Goal: Task Accomplishment & Management: Complete application form

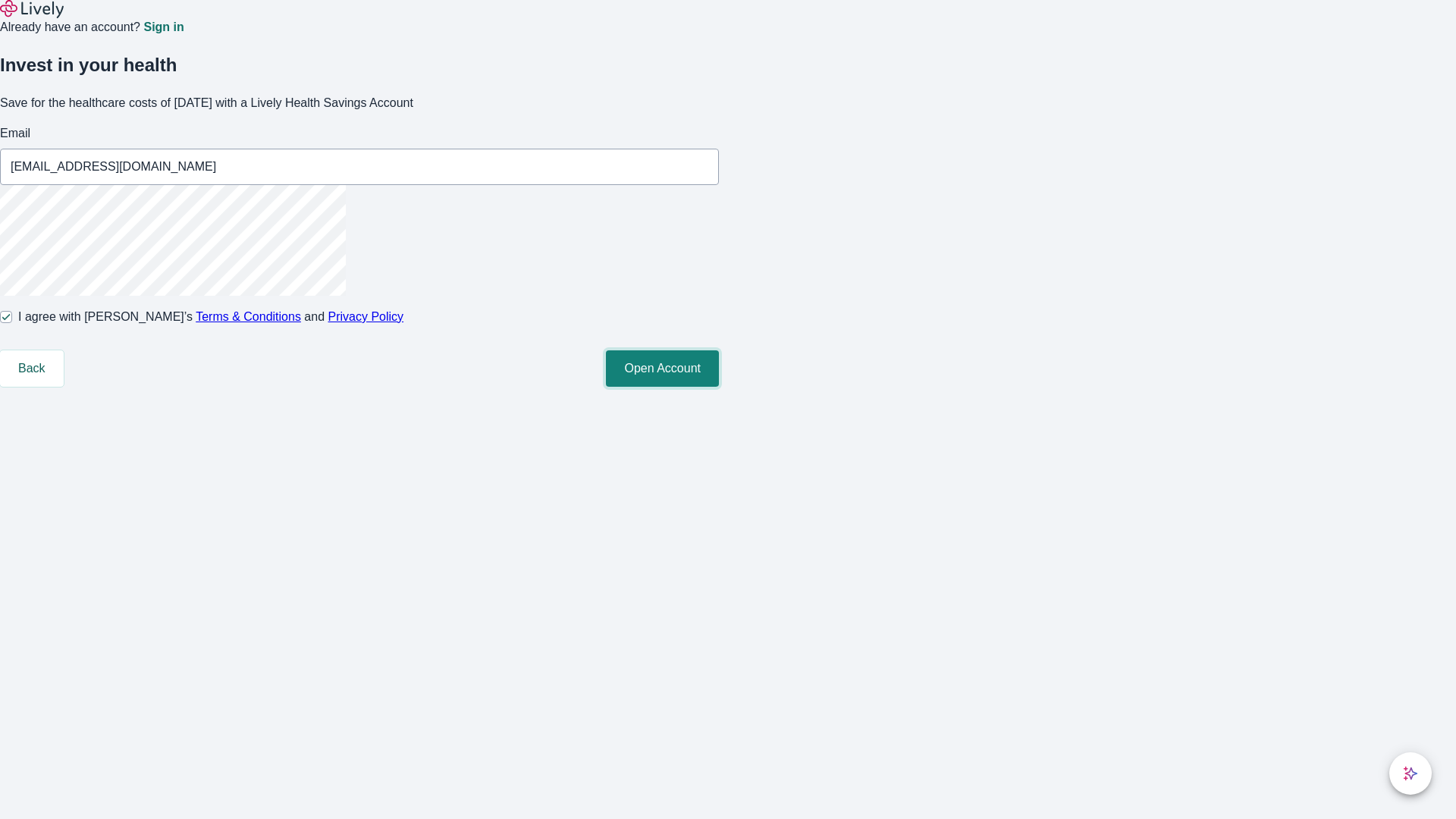
click at [719, 386] on button "Open Account" at bounding box center [663, 368] width 113 height 36
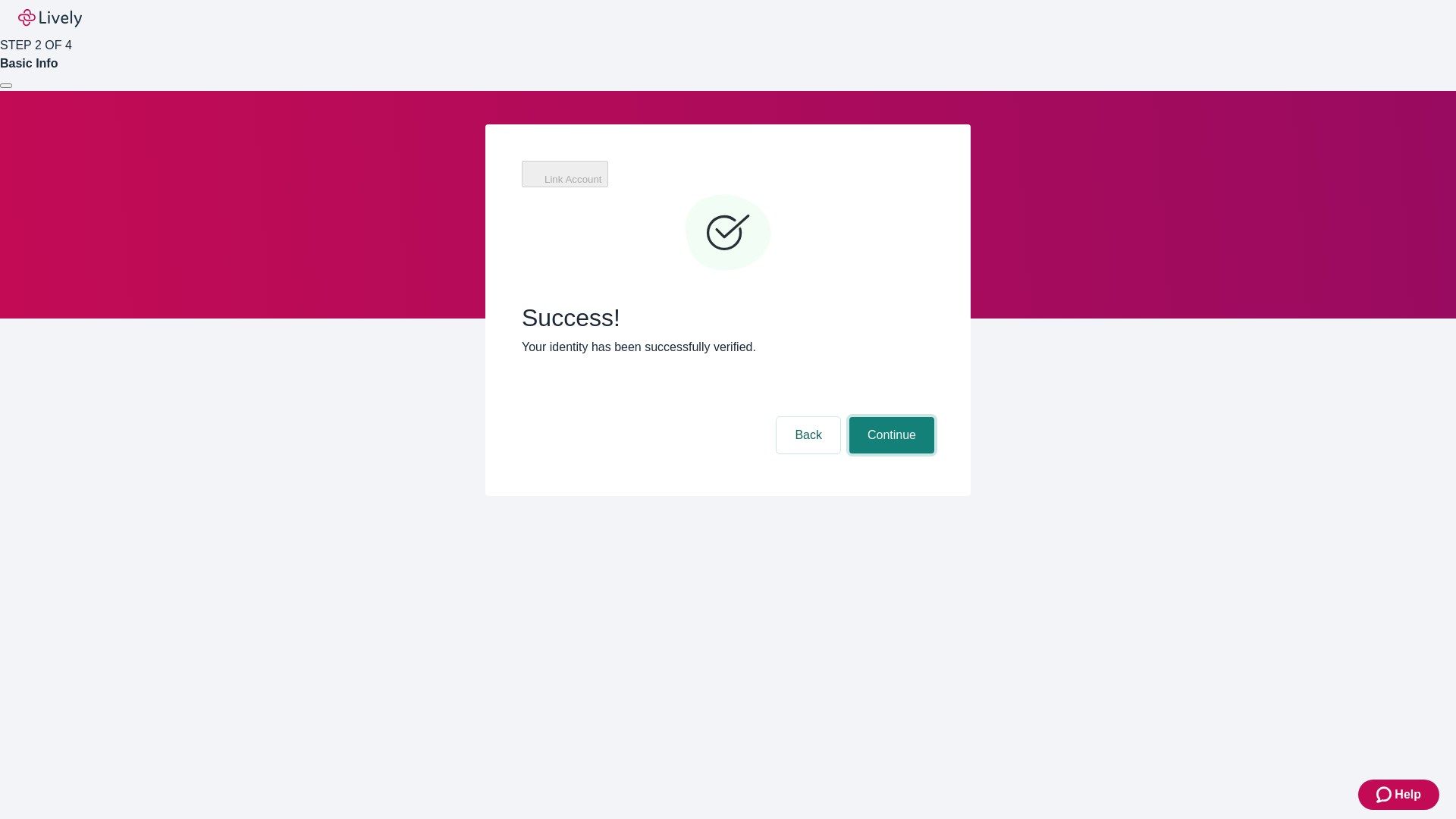
click at [890, 417] on button "Continue" at bounding box center [892, 435] width 85 height 36
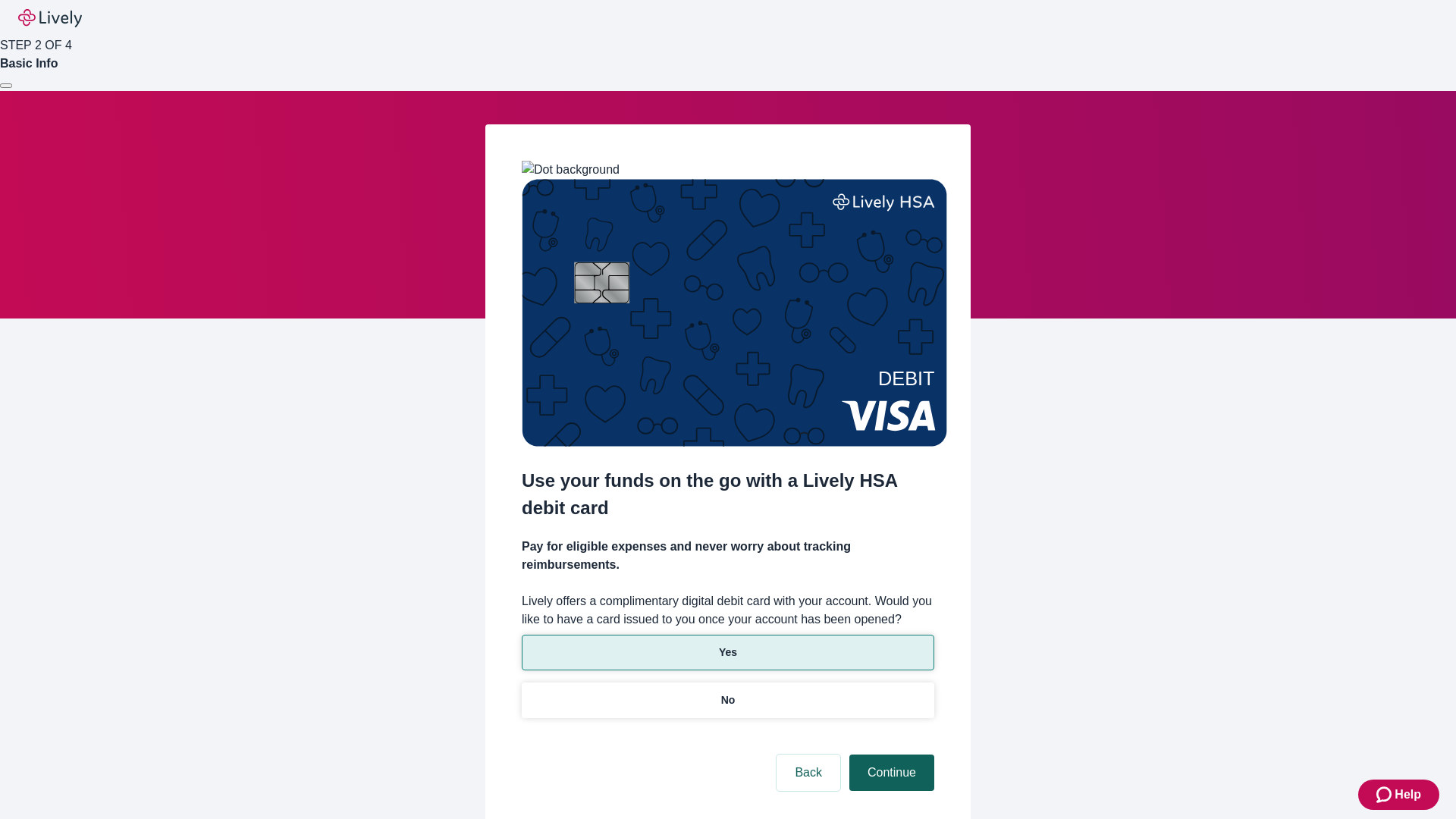
click at [728, 644] on p "Yes" at bounding box center [728, 652] width 19 height 16
click at [890, 754] on button "Continue" at bounding box center [892, 772] width 85 height 36
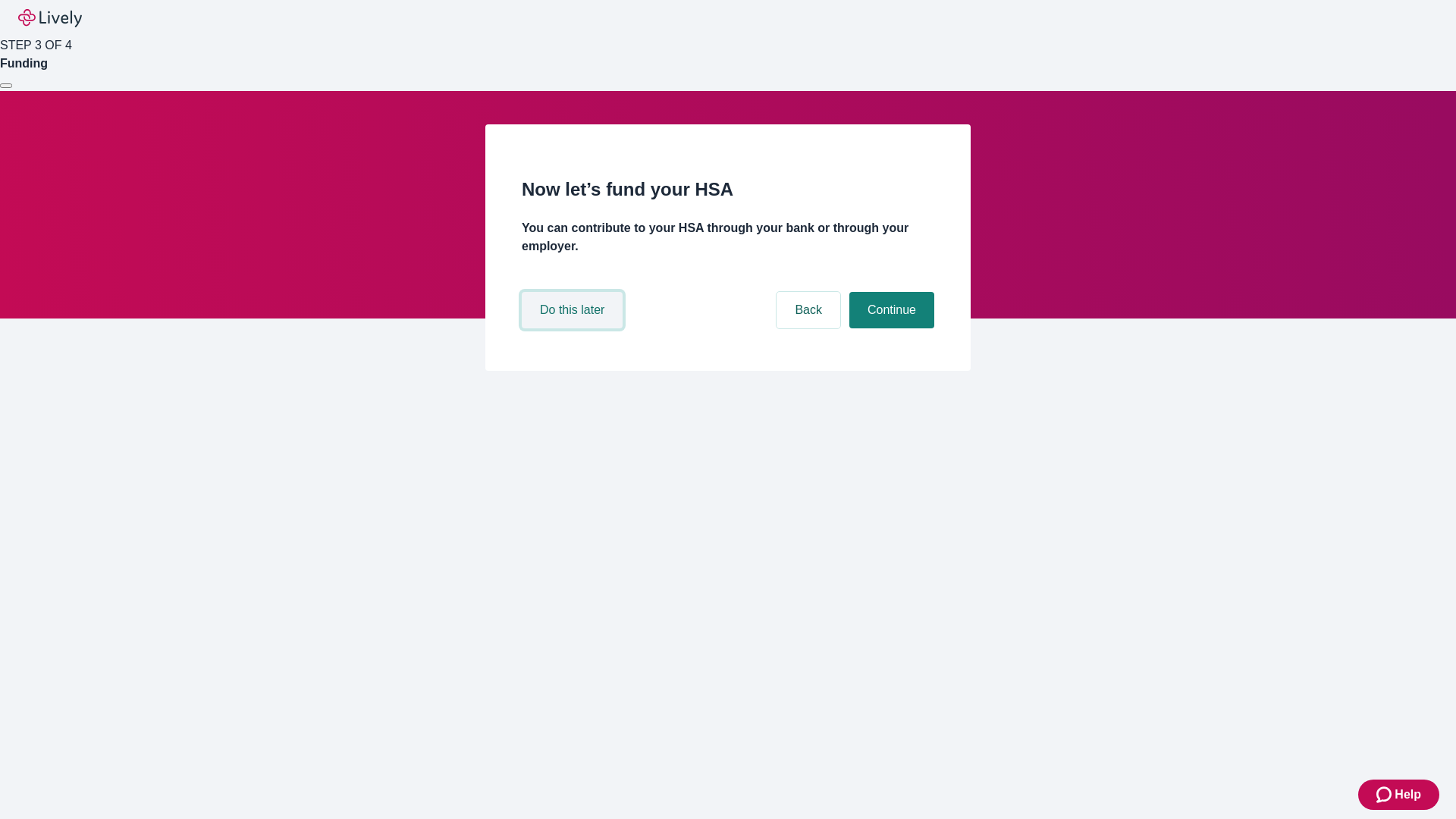
click at [574, 329] on button "Do this later" at bounding box center [572, 309] width 101 height 36
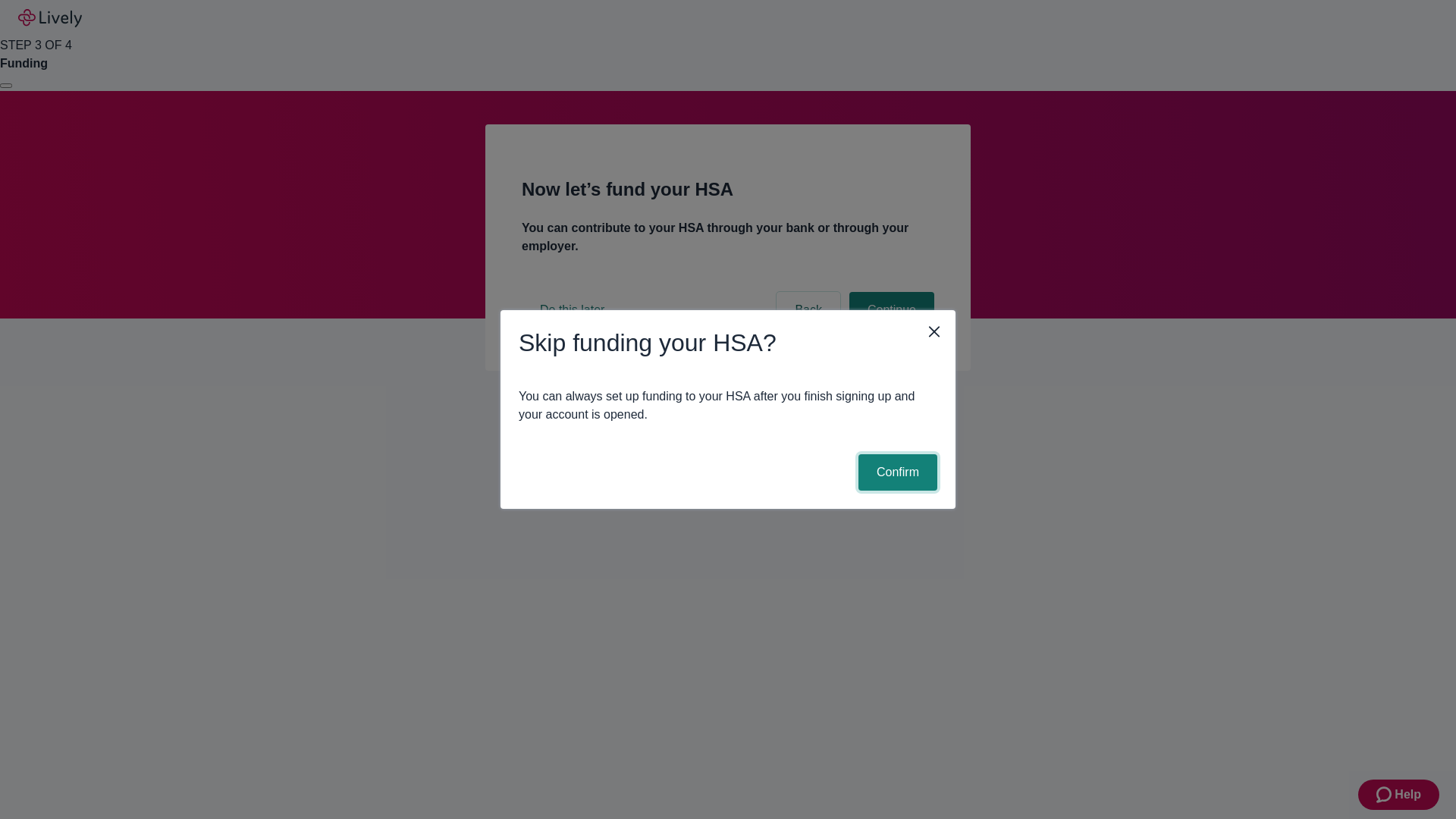
click at [896, 472] on button "Confirm" at bounding box center [898, 472] width 79 height 36
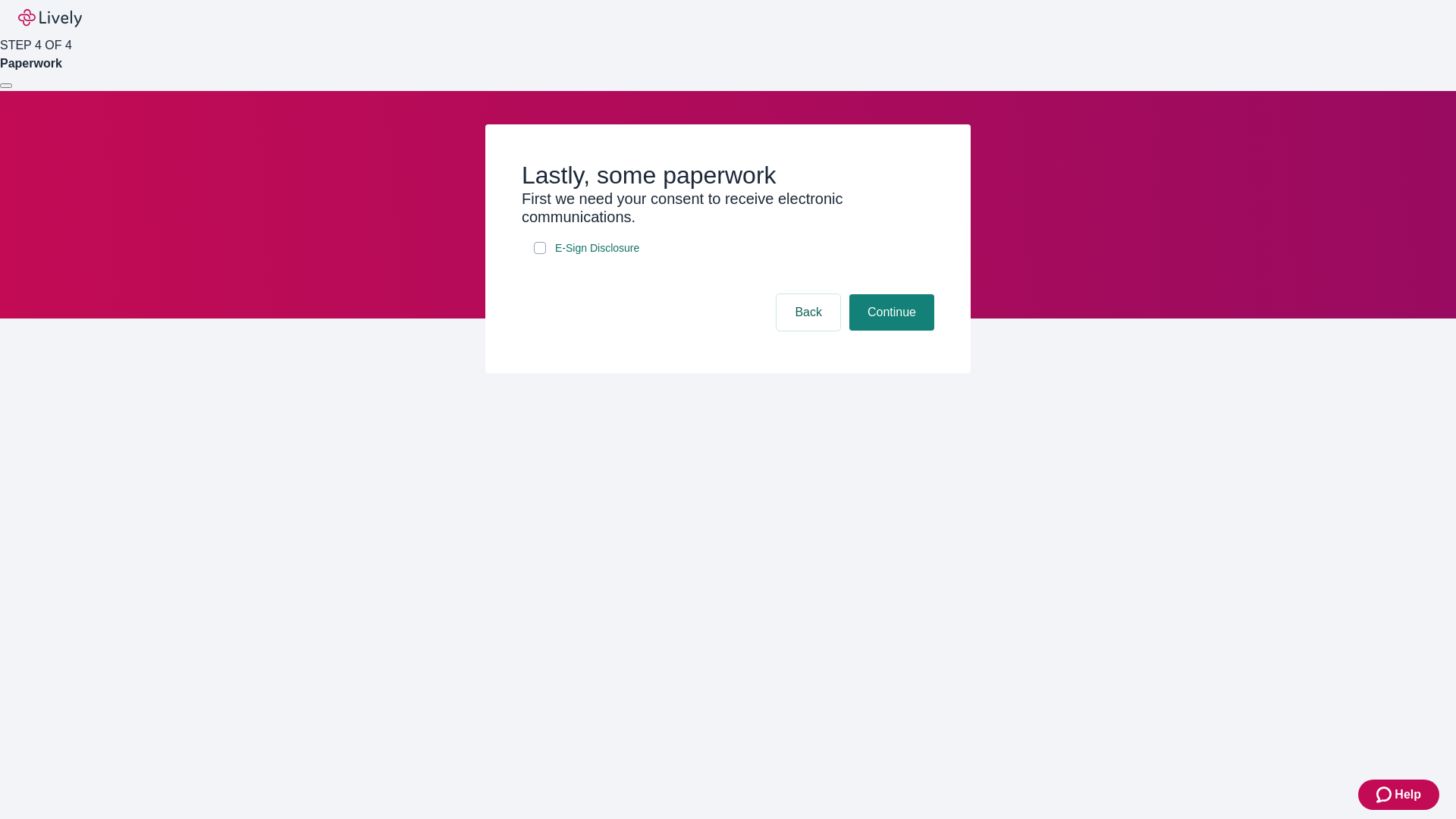
click at [540, 254] on input "E-Sign Disclosure" at bounding box center [540, 248] width 12 height 12
checkbox input "true"
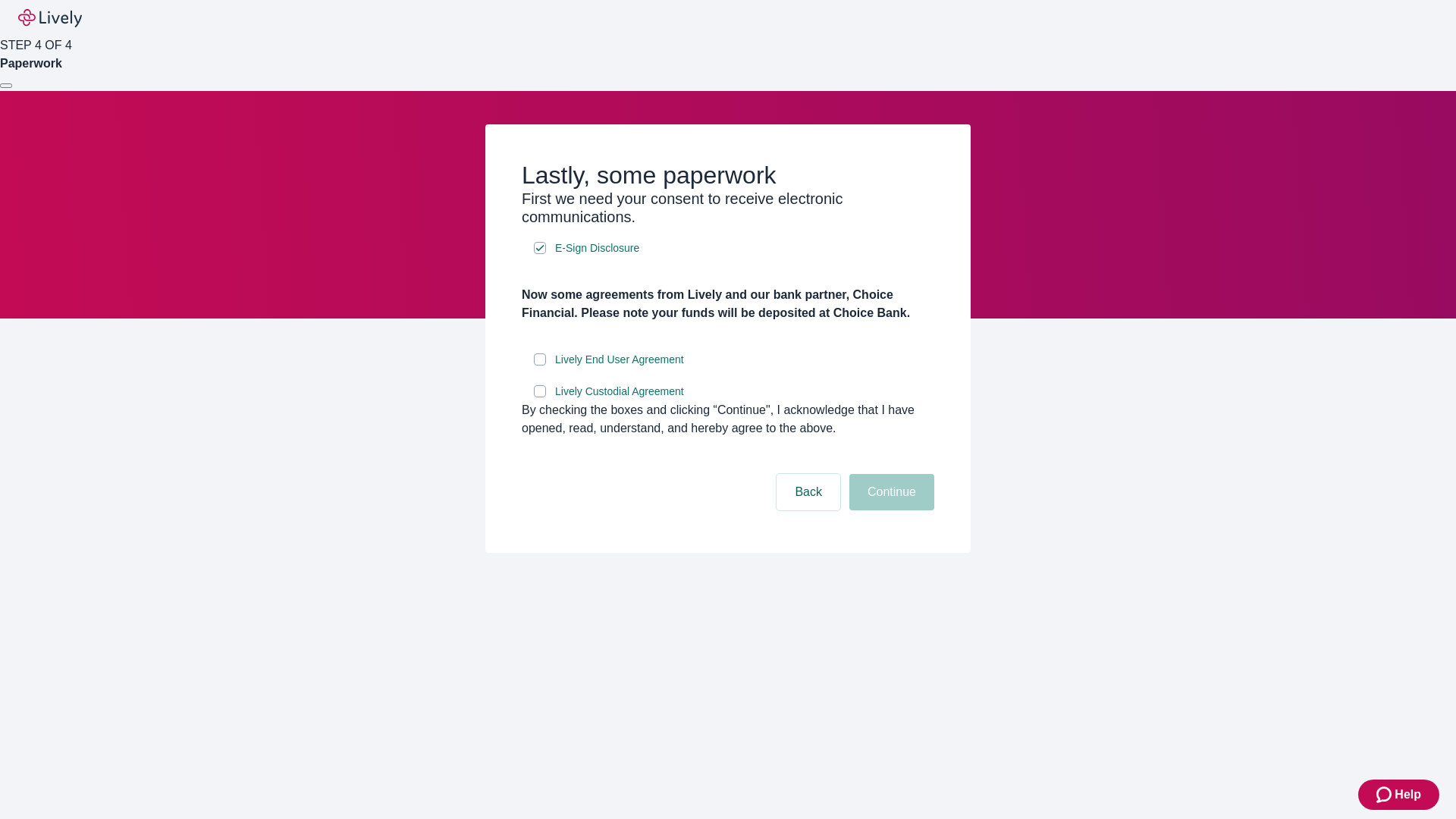
click at [540, 365] on input "Lively End User Agreement" at bounding box center [540, 360] width 12 height 12
checkbox input "true"
click at [540, 397] on input "Lively Custodial Agreement" at bounding box center [540, 392] width 12 height 12
checkbox input "true"
click at [890, 511] on button "Continue" at bounding box center [892, 492] width 85 height 36
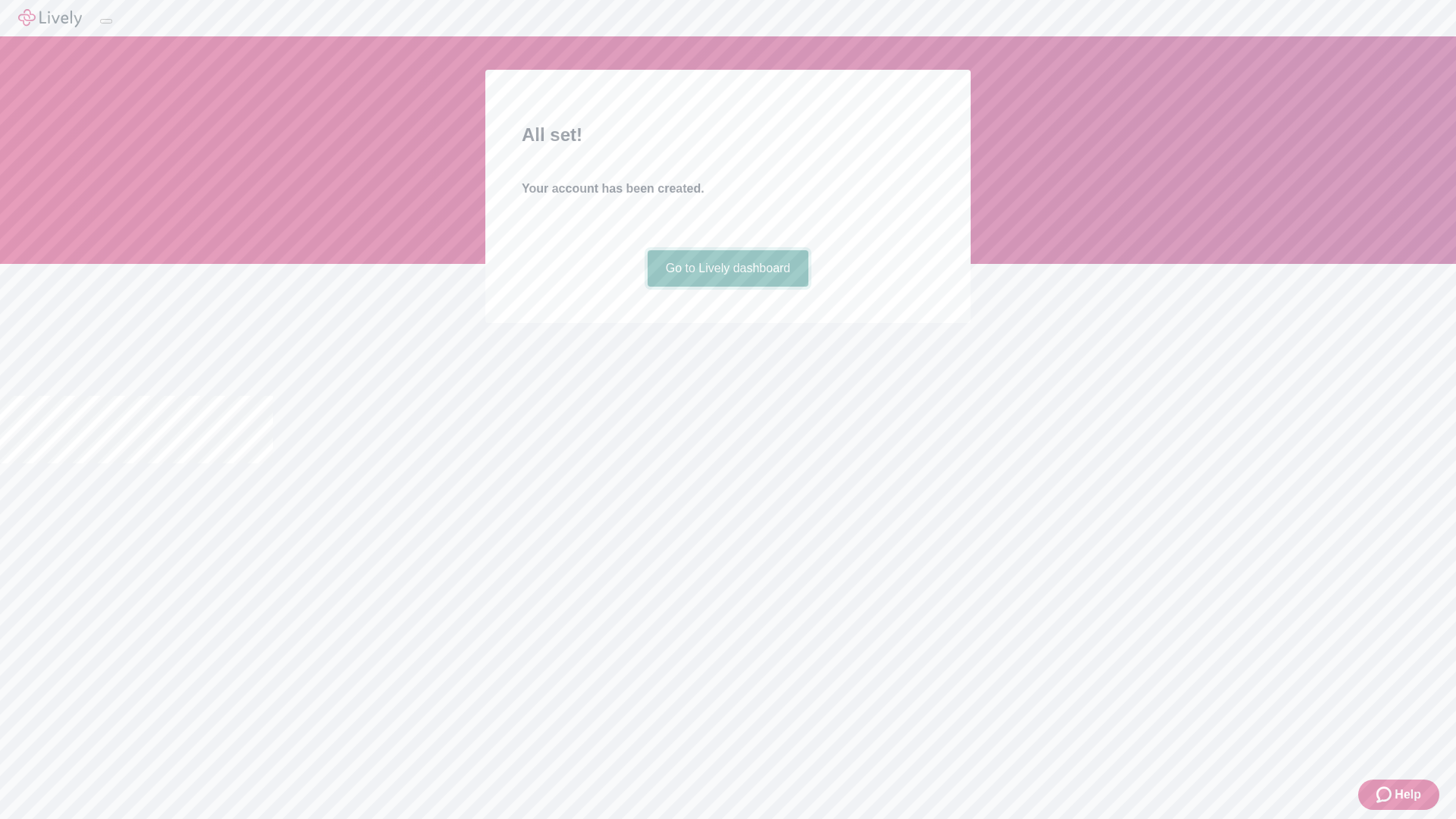
click at [728, 286] on link "Go to Lively dashboard" at bounding box center [728, 268] width 161 height 36
